Goal: Information Seeking & Learning: Learn about a topic

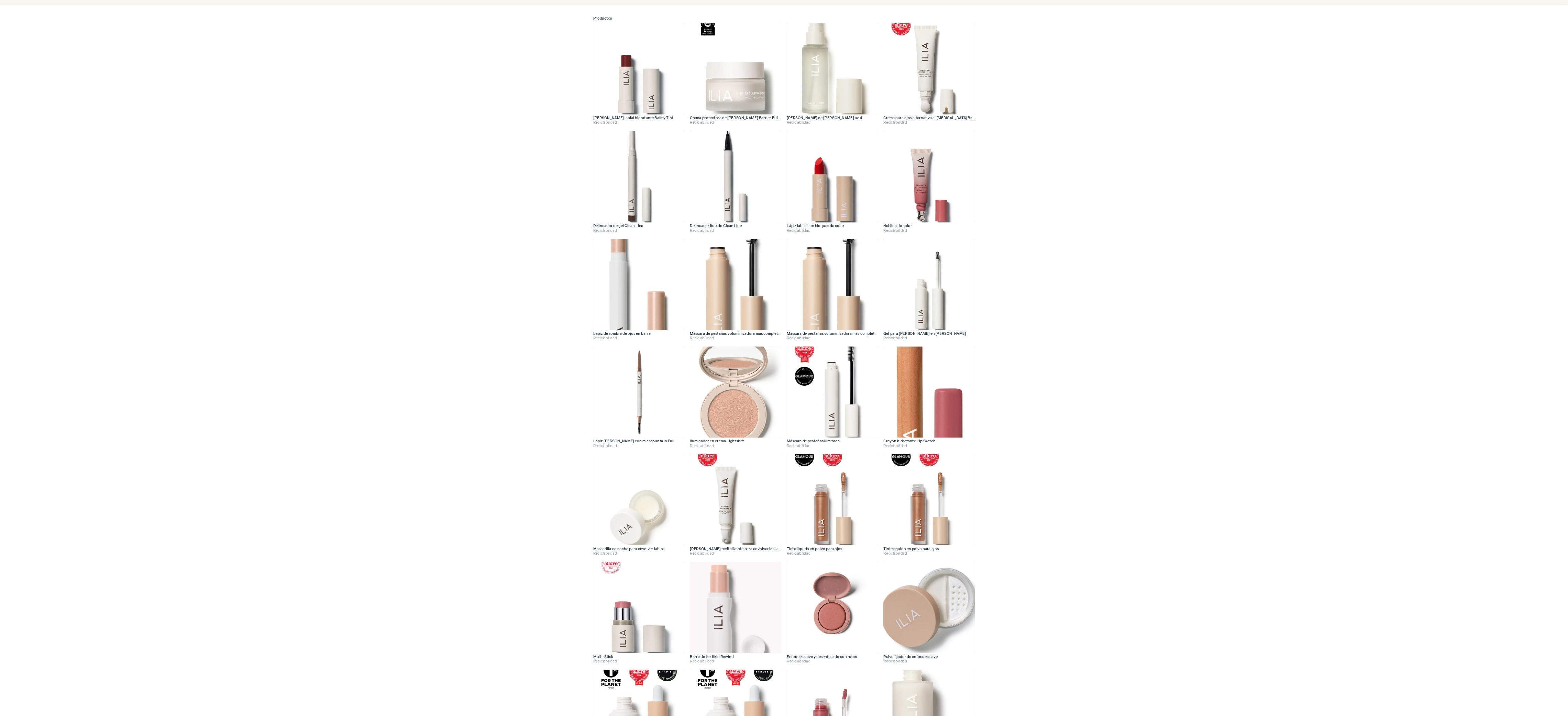
scroll to position [113, 0]
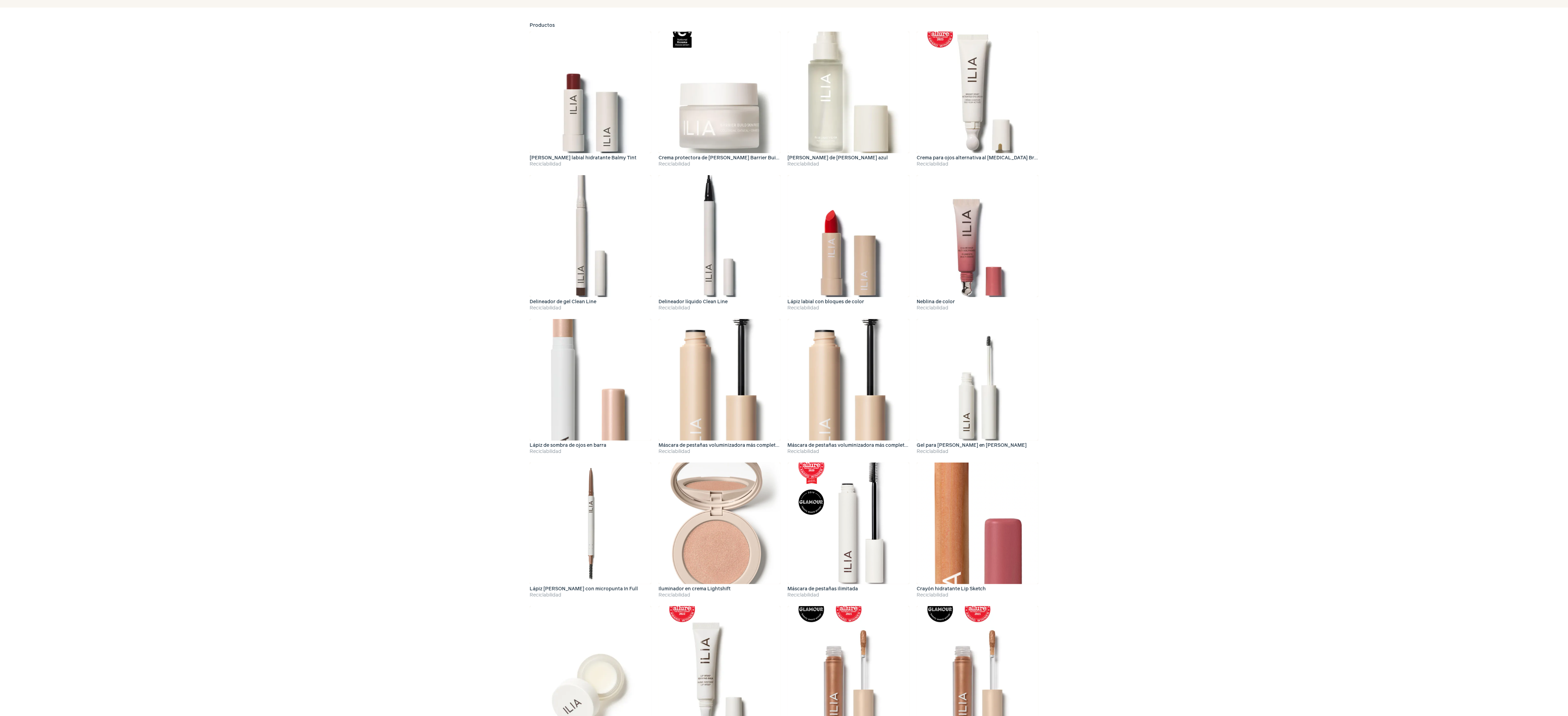
drag, startPoint x: 514, startPoint y: 2, endPoint x: 1153, endPoint y: 356, distance: 730.5
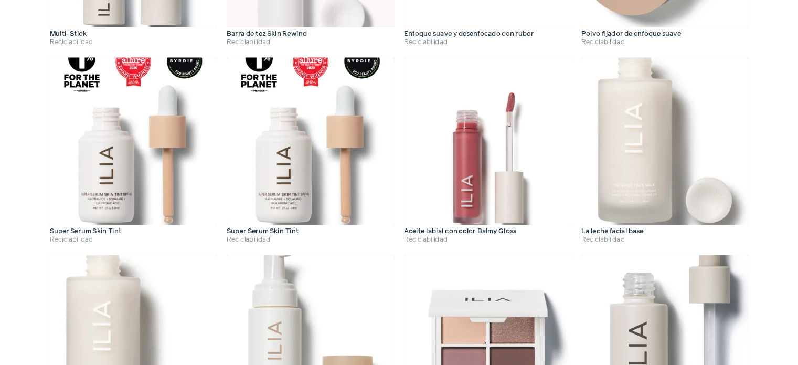
scroll to position [1474, 0]
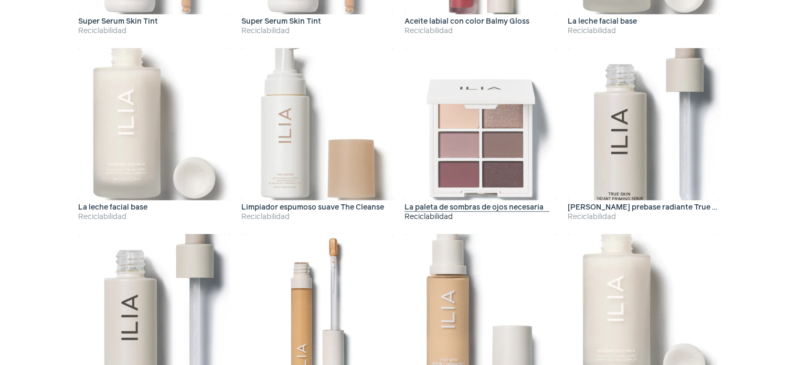
drag, startPoint x: 2204, startPoint y: 21, endPoint x: 577, endPoint y: 290, distance: 1648.8
click at [557, 200] on img at bounding box center [481, 124] width 152 height 152
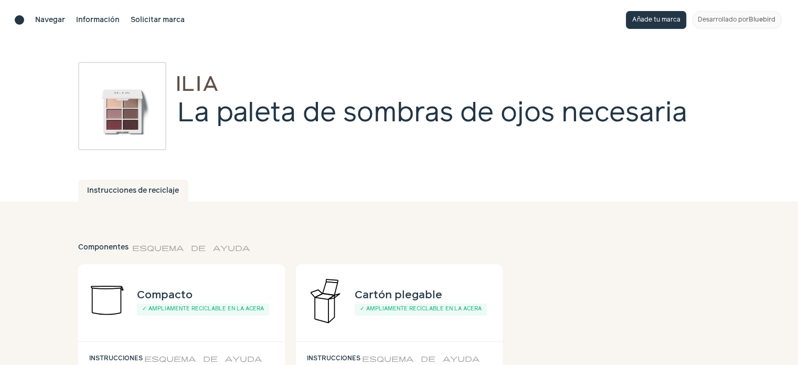
click at [556, 185] on div "Instrucciones de reciclaje" at bounding box center [399, 191] width 642 height 22
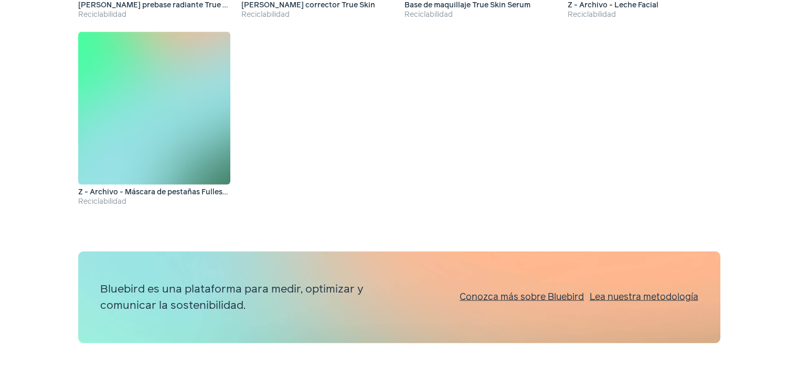
scroll to position [2177, 0]
click at [584, 295] on font "Conozca más sobre Bluebird" at bounding box center [522, 296] width 124 height 9
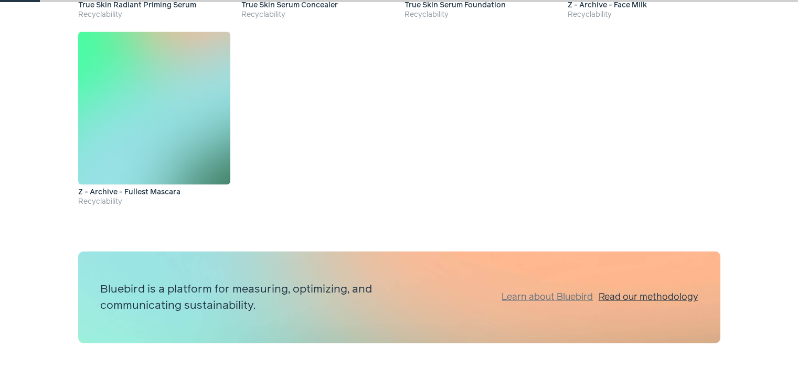
scroll to position [2158, 0]
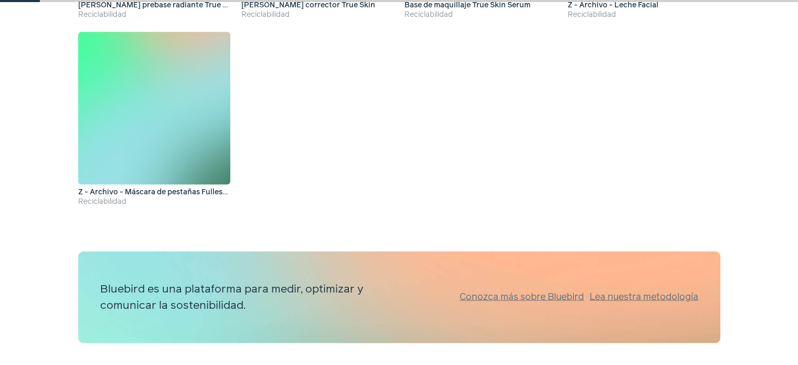
click at [699, 301] on font "Lea nuestra metodología" at bounding box center [644, 296] width 109 height 9
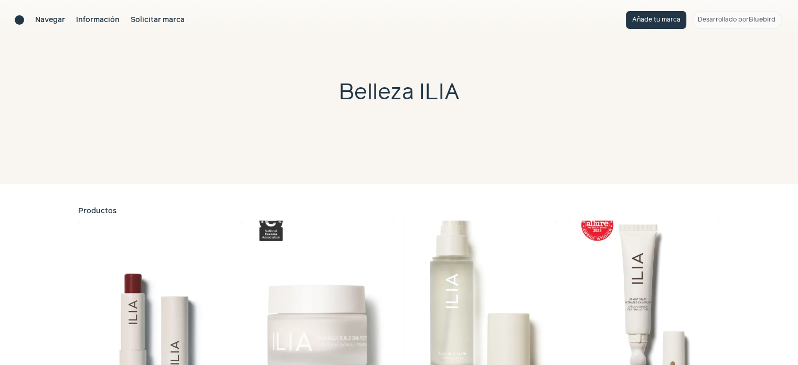
click at [246, 230] on img at bounding box center [317, 296] width 152 height 152
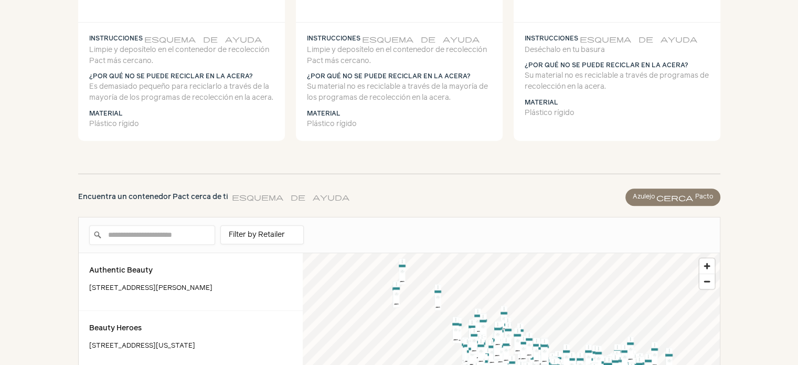
scroll to position [796, 0]
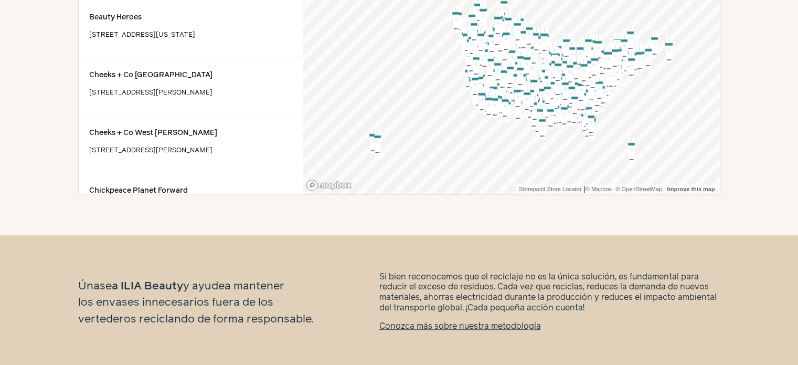
click at [406, 282] on p "Si bien reconocemos que el reciclaje no es la única solución, es fundamental pa…" at bounding box center [550, 292] width 341 height 41
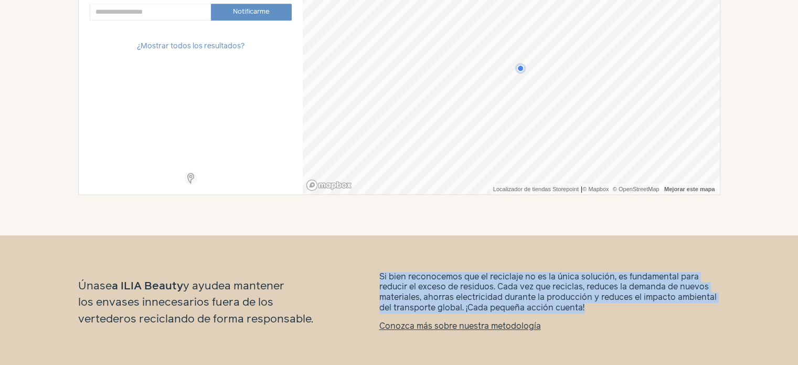
drag, startPoint x: 397, startPoint y: 272, endPoint x: 601, endPoint y: 308, distance: 206.9
click at [601, 308] on div "Si bien reconocemos que el reciclaje no es la única solución, es fundamental pa…" at bounding box center [550, 302] width 341 height 61
copy font "Si bien reconocemos que el reciclaje no es la única solución, es fundamental pa…"
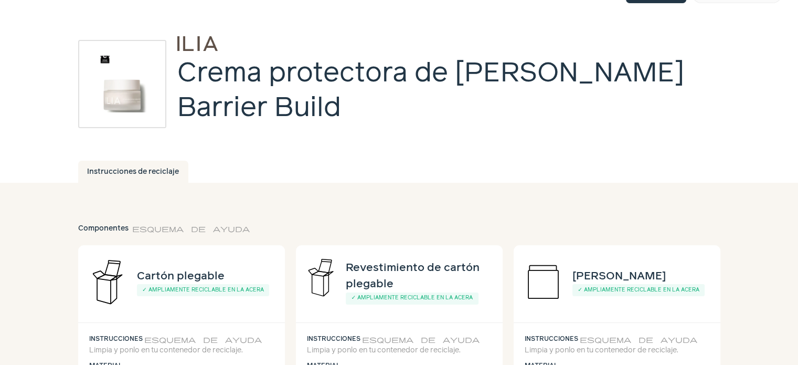
scroll to position [0, 0]
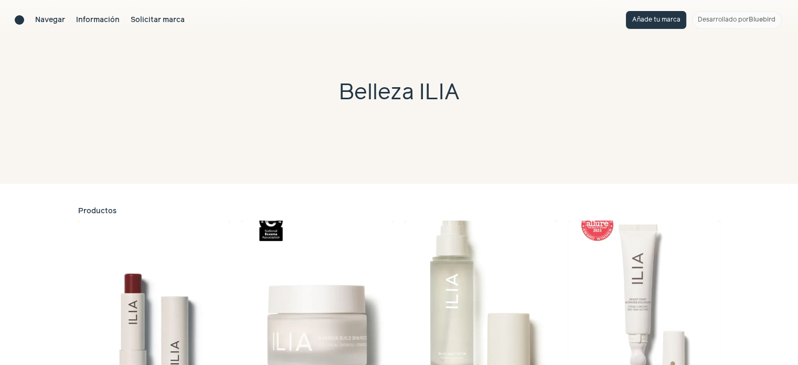
click at [631, 236] on img at bounding box center [644, 296] width 152 height 152
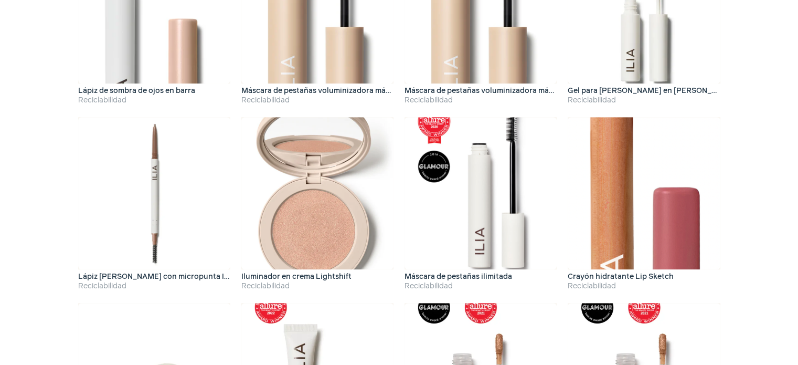
scroll to position [775, 0]
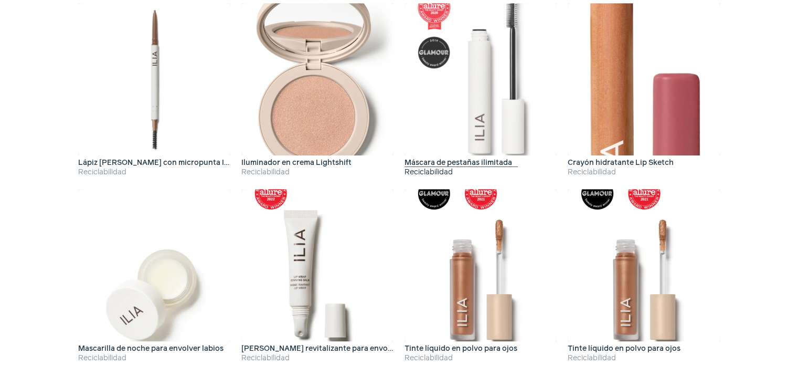
click at [440, 155] on img at bounding box center [481, 79] width 152 height 152
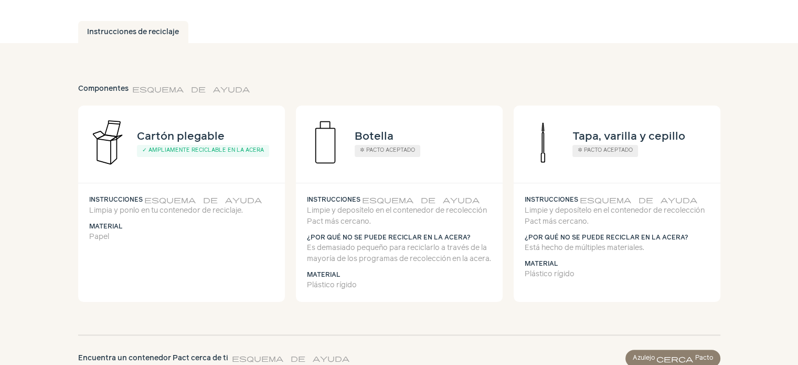
scroll to position [157, 0]
